Goal: Transaction & Acquisition: Subscribe to service/newsletter

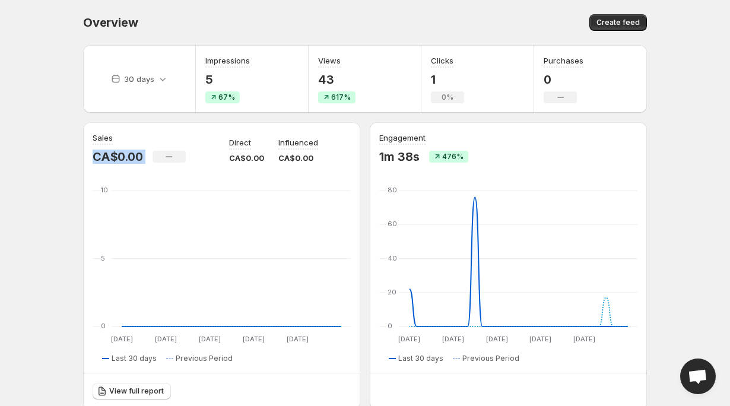
drag, startPoint x: 93, startPoint y: 157, endPoint x: 150, endPoint y: 157, distance: 57.6
click at [150, 157] on div "CA$0.00 No change" at bounding box center [154, 157] width 122 height 14
drag, startPoint x: 145, startPoint y: 157, endPoint x: 61, endPoint y: 157, distance: 83.7
click at [61, 157] on body "Home Feeds Videos Subscription Settings Overview. This page is ready Overview C…" at bounding box center [365, 203] width 730 height 406
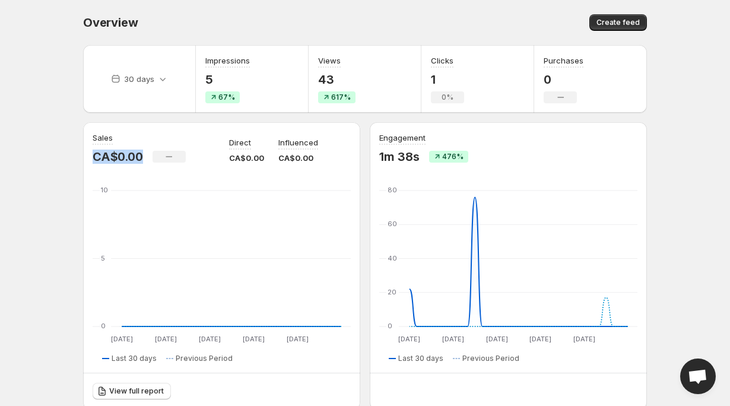
click at [61, 157] on body "Home Feeds Videos Subscription Settings Overview. This page is ready Overview C…" at bounding box center [365, 203] width 730 height 406
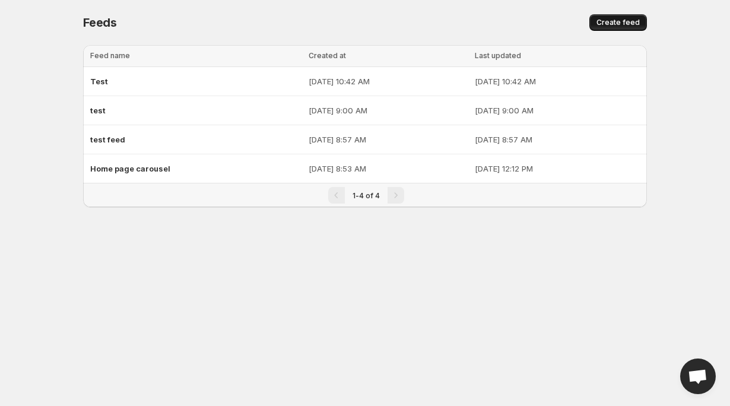
click at [610, 23] on span "Create feed" at bounding box center [617, 22] width 43 height 9
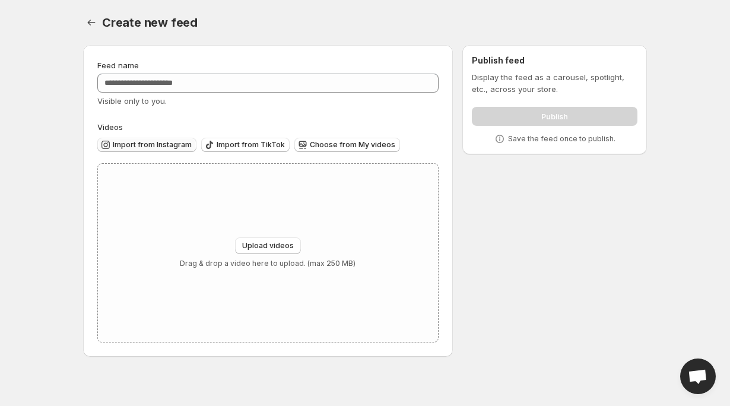
click at [143, 145] on span "Import from Instagram" at bounding box center [152, 144] width 79 height 9
click at [482, 113] on div "Publish" at bounding box center [555, 114] width 166 height 24
click at [318, 145] on span "Choose from My videos" at bounding box center [352, 144] width 85 height 9
click at [525, 125] on div "Publish" at bounding box center [555, 114] width 166 height 24
click at [550, 119] on div "Publish" at bounding box center [555, 114] width 166 height 24
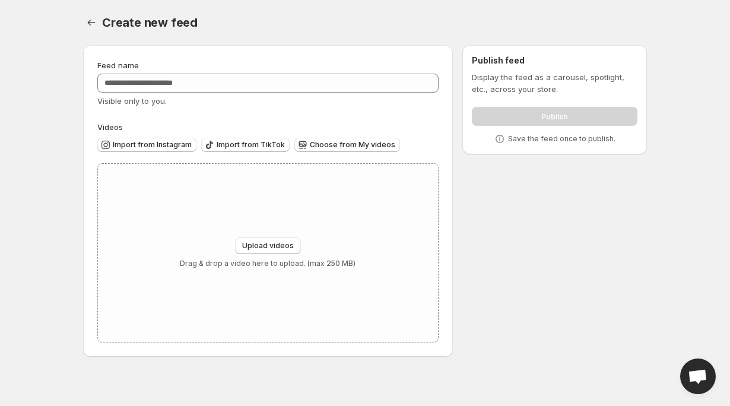
click at [504, 138] on icon at bounding box center [500, 139] width 12 height 12
click at [503, 138] on icon at bounding box center [500, 139] width 12 height 12
click at [85, 25] on button "Settings" at bounding box center [91, 22] width 17 height 17
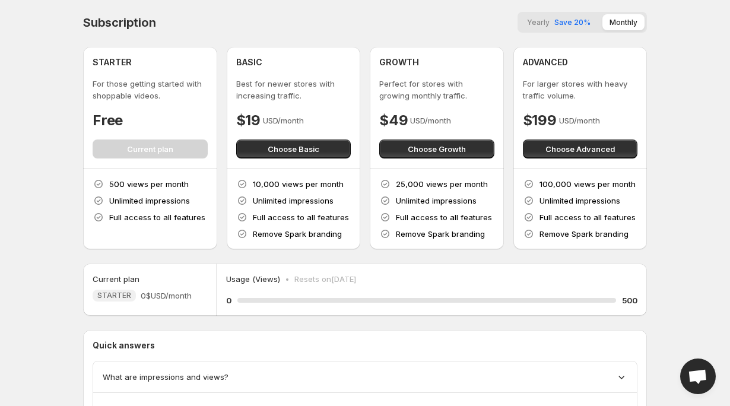
scroll to position [7, 0]
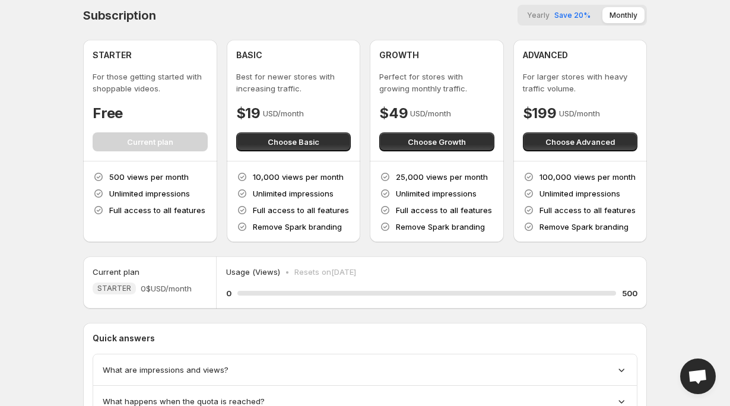
click at [573, 20] on button "Yearly Save 20%" at bounding box center [559, 15] width 78 height 16
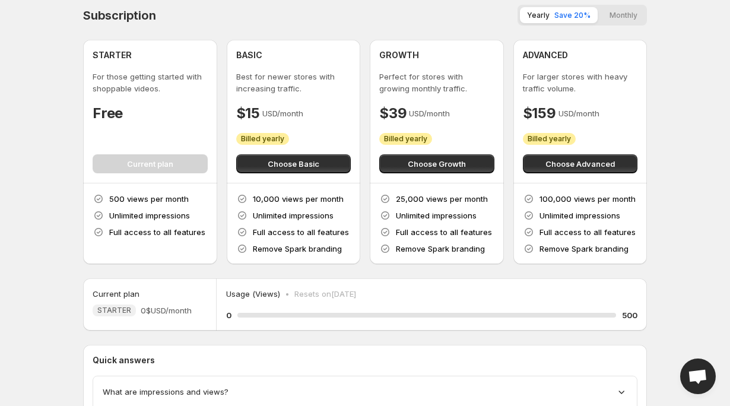
click at [612, 17] on button "Monthly" at bounding box center [623, 15] width 42 height 16
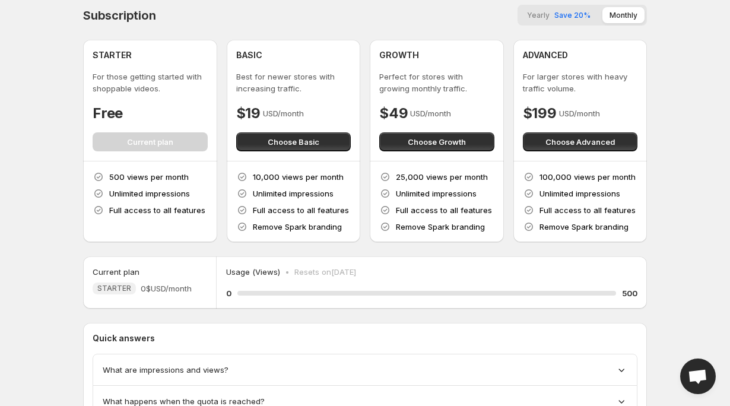
click at [575, 13] on span "Save 20%" at bounding box center [572, 15] width 36 height 9
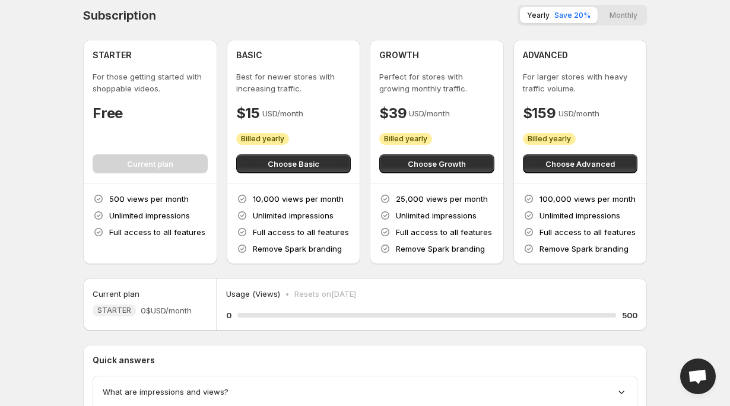
click at [599, 13] on div "Yearly Save 20% Monthly" at bounding box center [581, 15] width 129 height 21
click at [615, 13] on button "Monthly" at bounding box center [623, 15] width 42 height 16
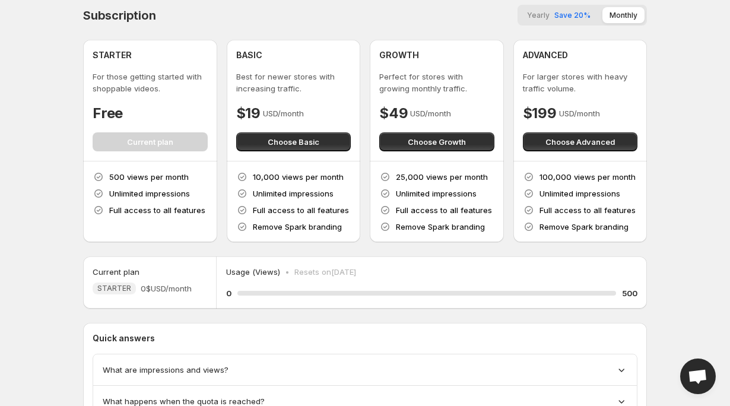
click at [584, 13] on span "Save 20%" at bounding box center [572, 15] width 36 height 9
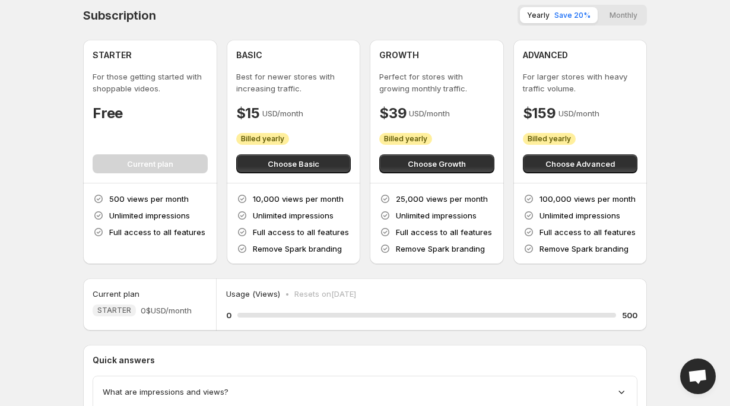
click at [615, 12] on button "Monthly" at bounding box center [623, 15] width 42 height 16
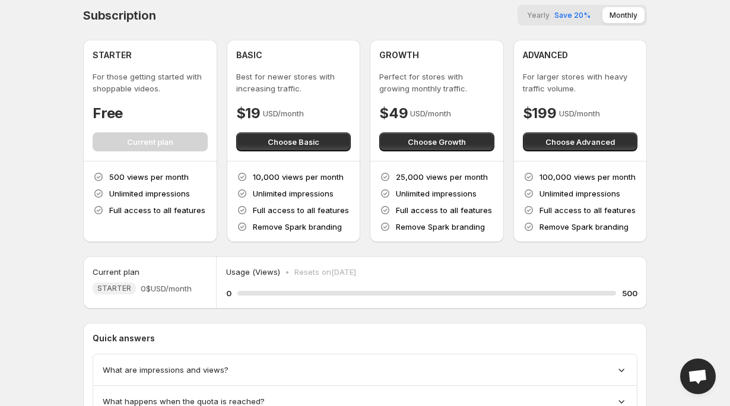
click at [572, 16] on span "Save 20%" at bounding box center [572, 15] width 36 height 9
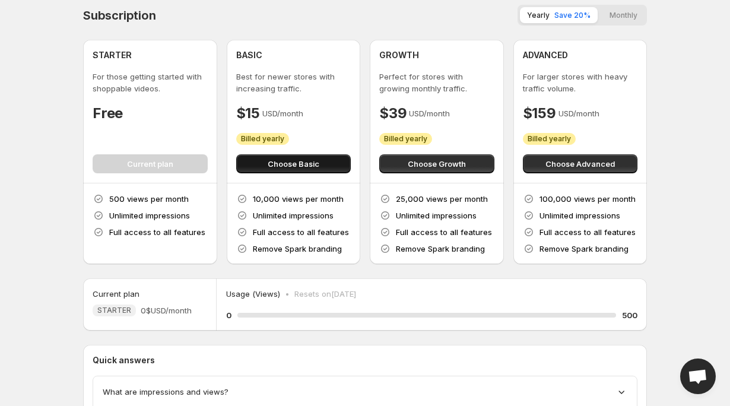
click at [329, 169] on button "Choose Basic" at bounding box center [293, 163] width 115 height 19
